Goal: Task Accomplishment & Management: Use online tool/utility

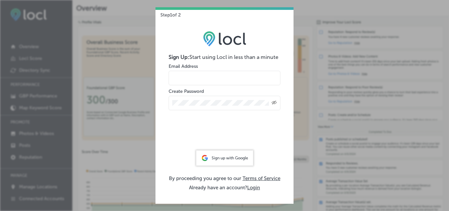
click at [212, 155] on div "Sign up with Google" at bounding box center [224, 157] width 57 height 15
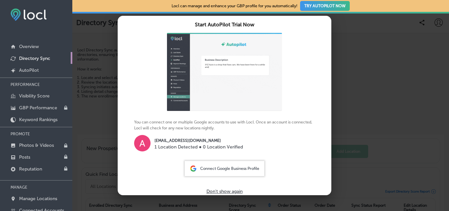
scroll to position [29, 0]
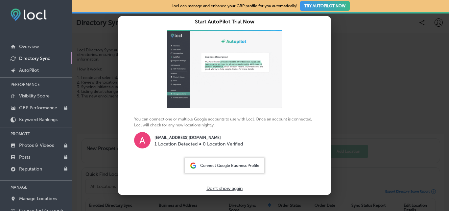
click at [225, 166] on span "Connect Google Business Profile" at bounding box center [229, 165] width 59 height 5
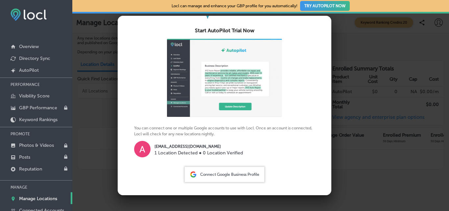
scroll to position [29, 0]
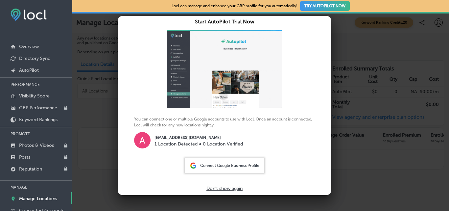
click at [236, 168] on div "Connect Google Business Profile" at bounding box center [225, 165] width 80 height 15
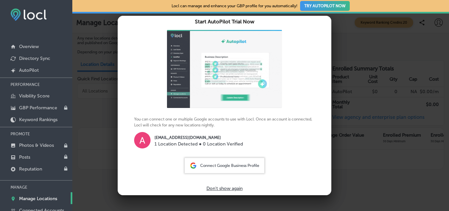
click at [235, 166] on span "Connect Google Business Profile" at bounding box center [229, 165] width 59 height 5
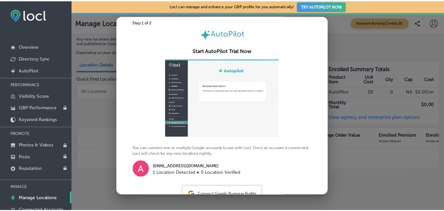
scroll to position [29, 0]
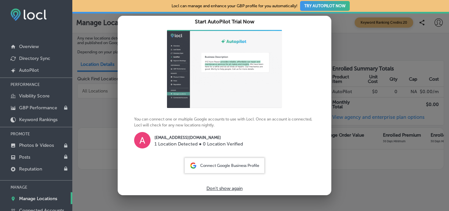
click at [230, 187] on p "Don't show again" at bounding box center [225, 189] width 36 height 6
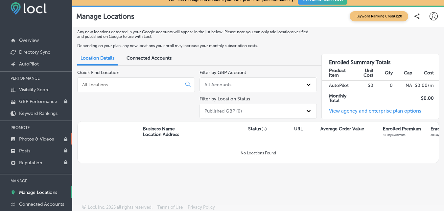
scroll to position [8, 0]
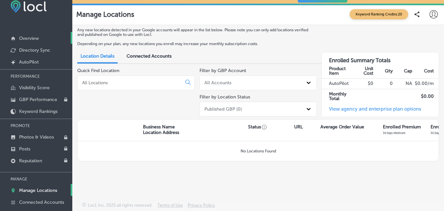
click at [26, 36] on p "Overview" at bounding box center [29, 39] width 20 height 6
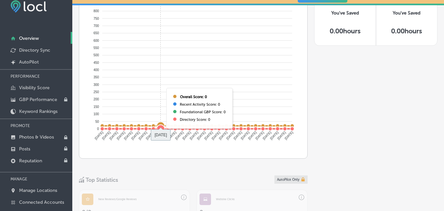
scroll to position [359, 0]
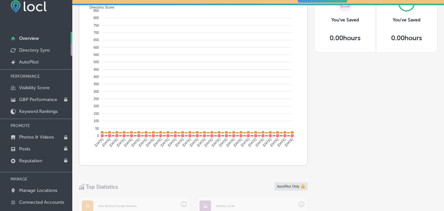
click at [30, 50] on p "Directory Sync" at bounding box center [34, 50] width 31 height 6
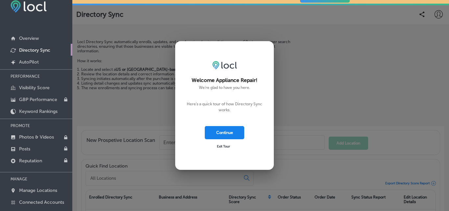
click at [220, 132] on button "Continue" at bounding box center [224, 132] width 39 height 13
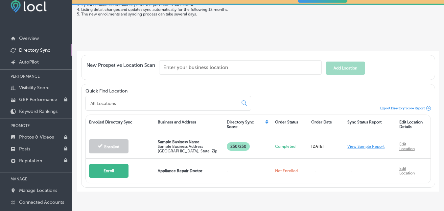
scroll to position [87, 0]
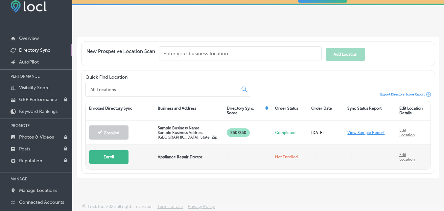
click at [113, 152] on button "Enroll" at bounding box center [108, 157] width 39 height 14
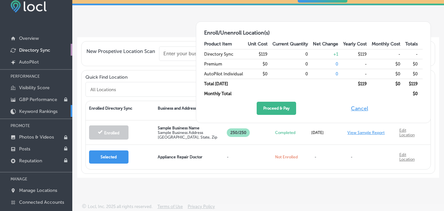
click at [30, 107] on link "Keyword Rankings" at bounding box center [36, 111] width 72 height 12
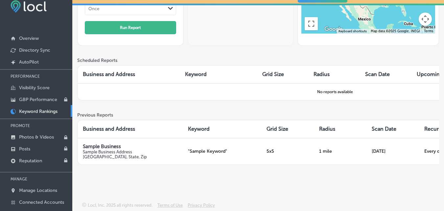
scroll to position [123, 0]
click at [24, 59] on p "AutoPilot" at bounding box center [29, 62] width 20 height 6
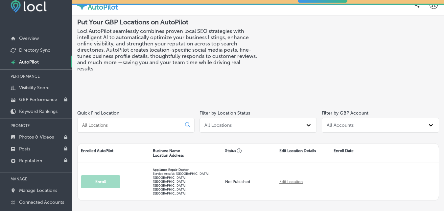
scroll to position [19, 0]
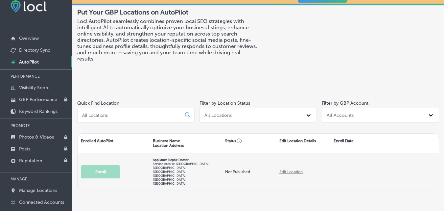
click at [281, 169] on link "Edit Location" at bounding box center [291, 171] width 23 height 5
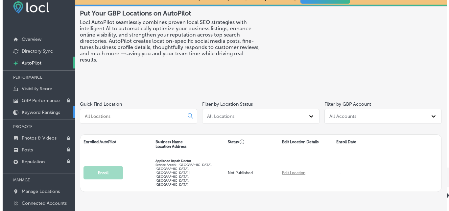
scroll to position [0, 0]
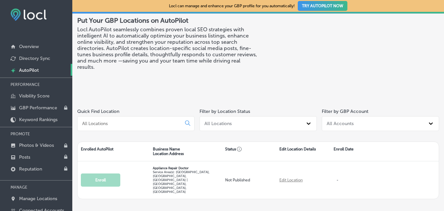
click at [306, 2] on button "TRY AUTOPILOT NOW" at bounding box center [323, 6] width 50 height 10
